Goal: Transaction & Acquisition: Book appointment/travel/reservation

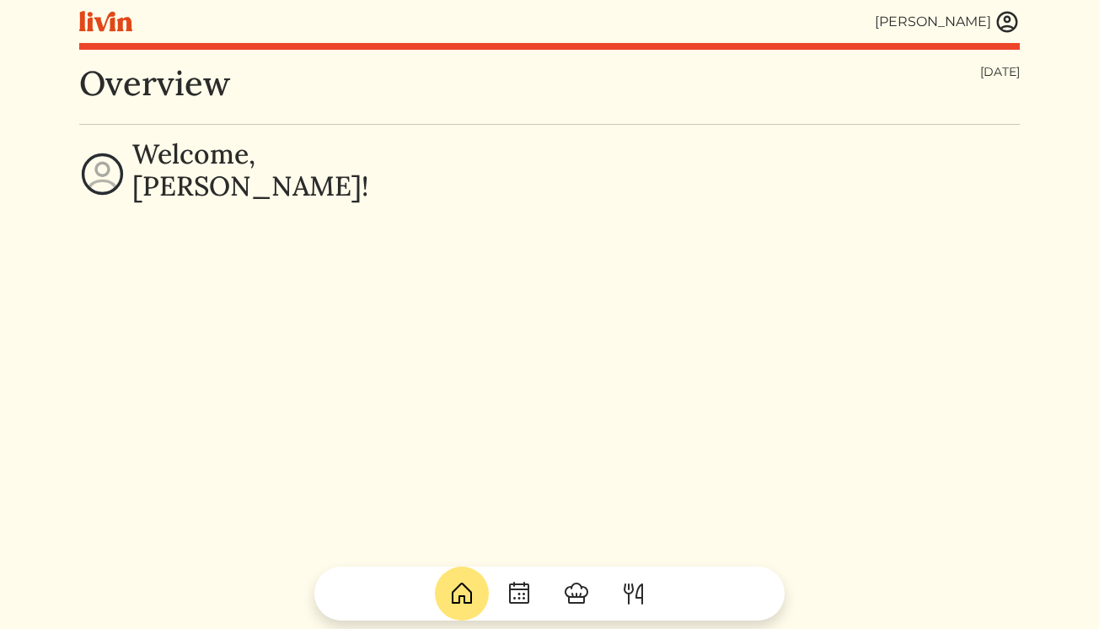
click at [1010, 21] on img at bounding box center [1007, 21] width 25 height 25
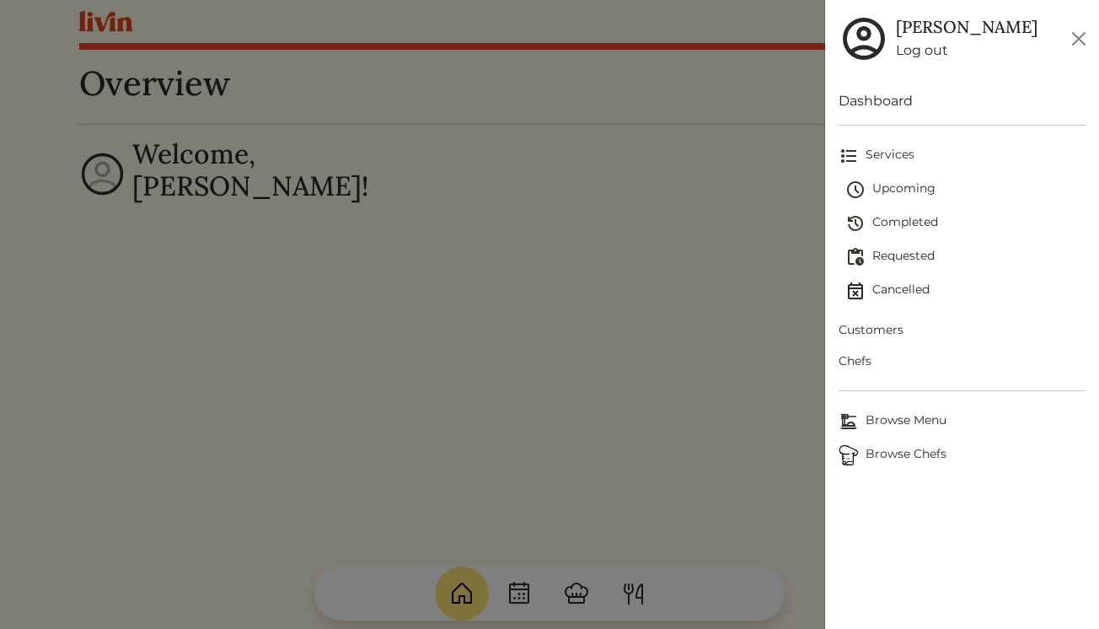
click at [926, 56] on link "Log out" at bounding box center [967, 50] width 142 height 20
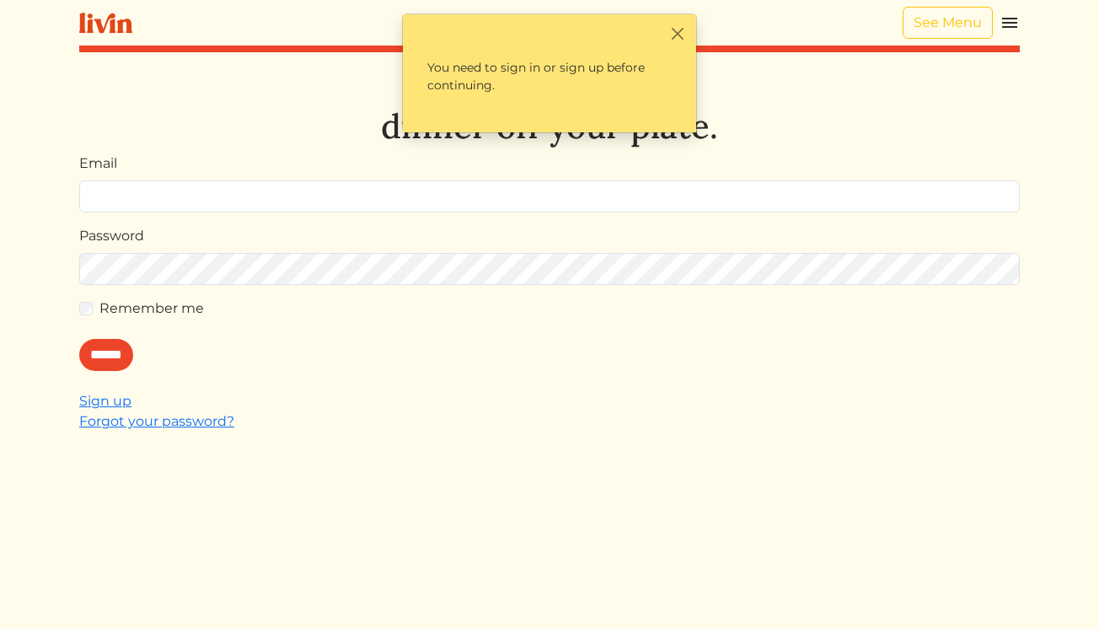
click at [1011, 24] on img at bounding box center [1010, 23] width 20 height 20
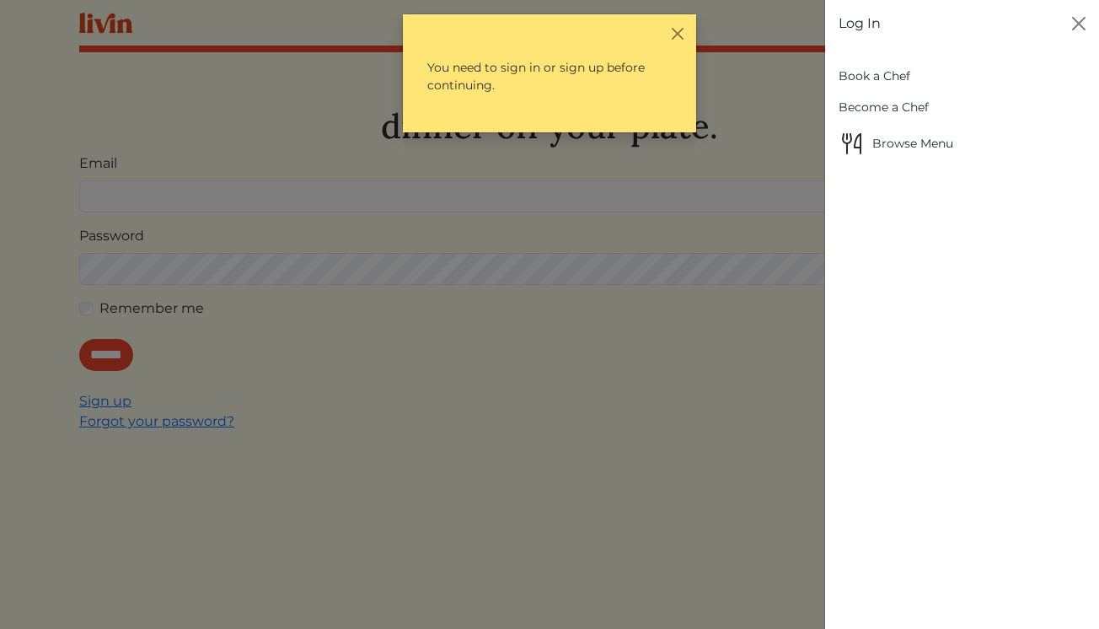
click at [888, 78] on link "Book a Chef" at bounding box center [962, 76] width 247 height 31
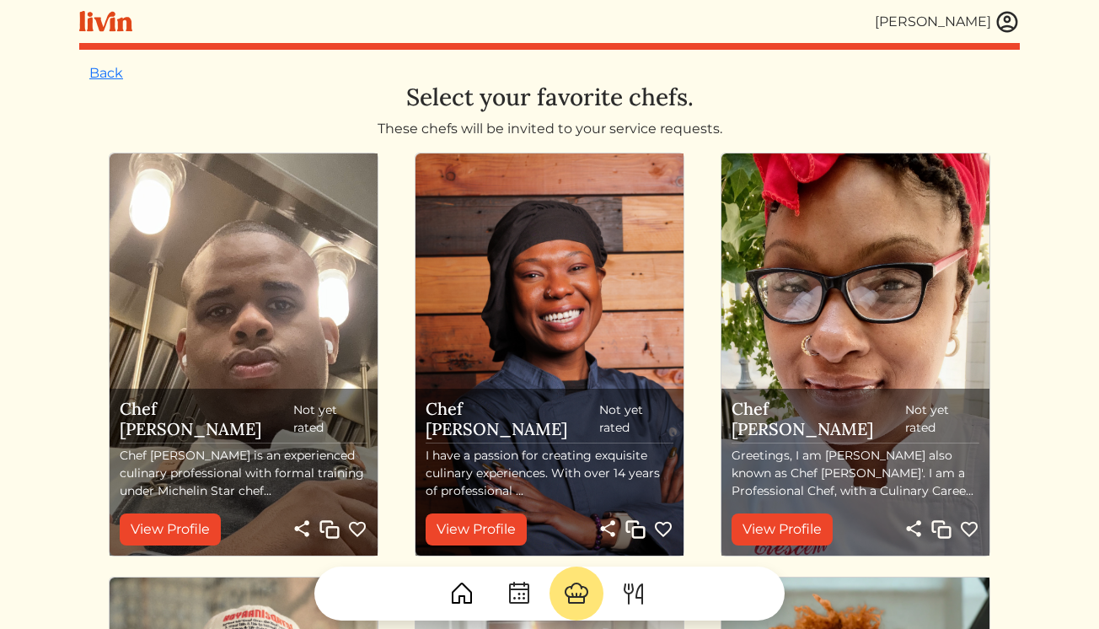
scroll to position [19, 0]
